Goal: Transaction & Acquisition: Purchase product/service

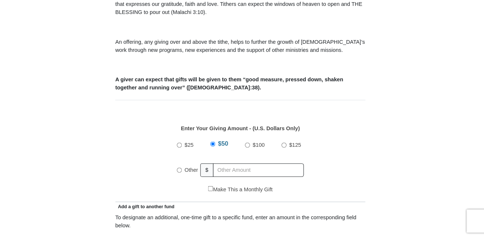
scroll to position [279, 0]
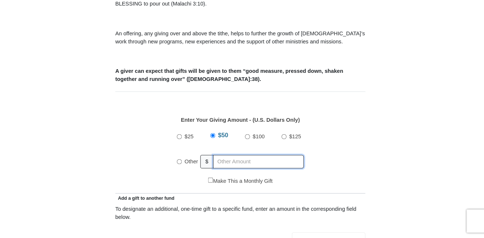
radio input "true"
click at [218, 158] on input "text" at bounding box center [260, 164] width 84 height 13
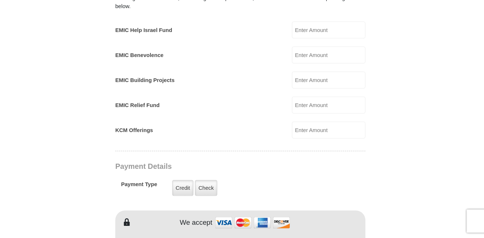
scroll to position [484, 0]
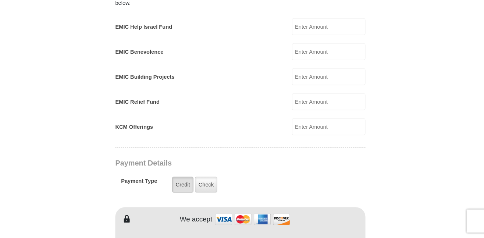
type input "30"
click at [177, 179] on label "Credit" at bounding box center [187, 186] width 20 height 15
click at [0, 0] on input "Credit" at bounding box center [0, 0] width 0 height 0
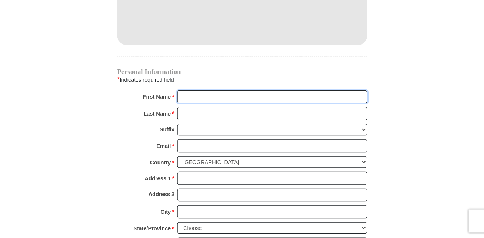
scroll to position [722, 0]
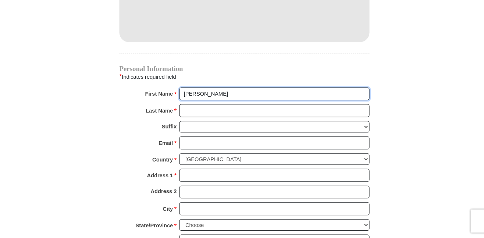
type input "[PERSON_NAME]"
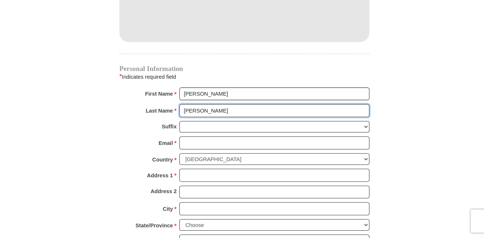
type input "[PERSON_NAME]"
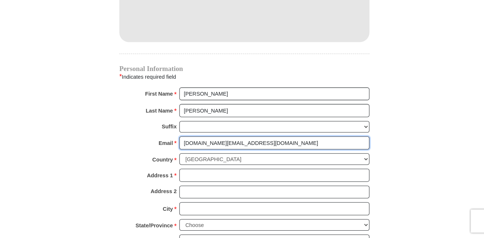
type input "[DOMAIN_NAME][EMAIL_ADDRESS][DOMAIN_NAME]"
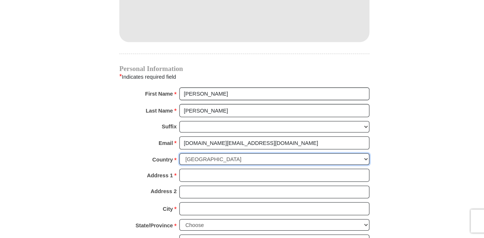
click at [349, 157] on select "[GEOGRAPHIC_DATA] [GEOGRAPHIC_DATA] [GEOGRAPHIC_DATA] [GEOGRAPHIC_DATA] [GEOGRA…" at bounding box center [271, 162] width 182 height 11
select select "GB"
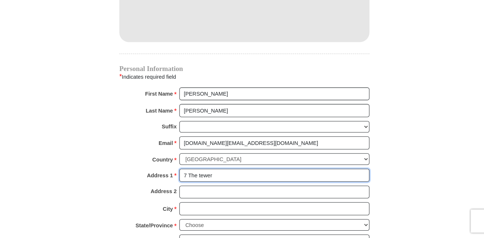
type input "7 The tewer"
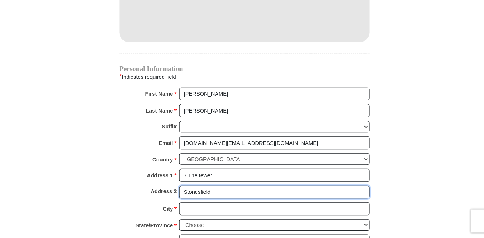
type input "Stonesfield"
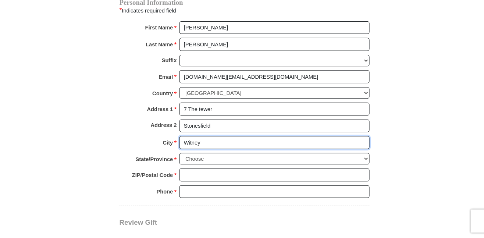
scroll to position [794, 0]
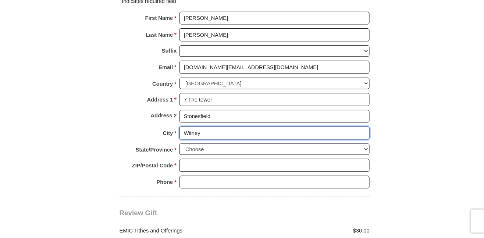
type input "Witney"
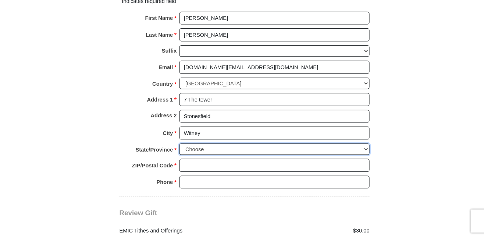
click at [349, 147] on select "Choose Antrim [GEOGRAPHIC_DATA] [GEOGRAPHIC_DATA] [GEOGRAPHIC_DATA] [GEOGRAPHIC…" at bounding box center [271, 152] width 182 height 11
select select "OXON"
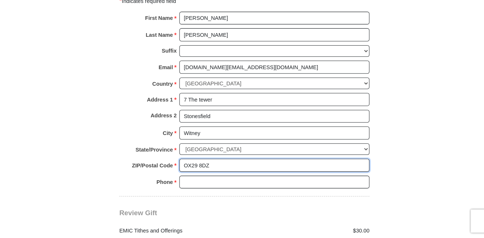
type input "OX29 8DZ"
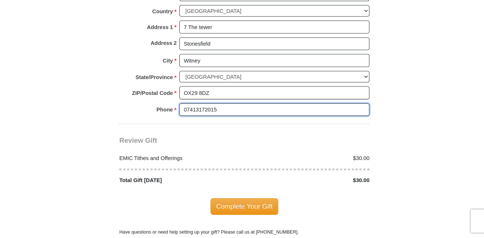
scroll to position [866, 0]
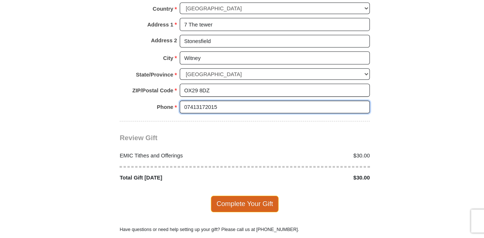
type input "07413172015"
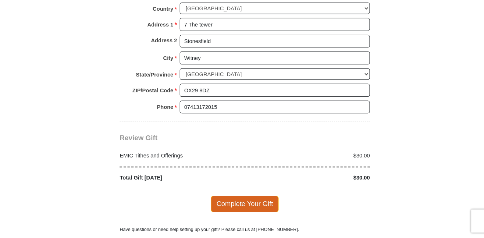
click at [234, 197] on span "Complete Your Gift" at bounding box center [241, 204] width 65 height 15
